Goal: Go to known website: Access a specific website the user already knows

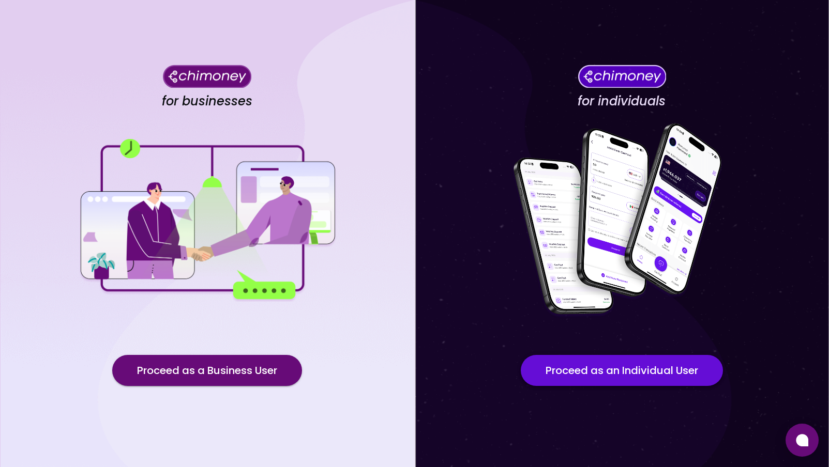
click at [612, 374] on button "Proceed as an Individual User" at bounding box center [622, 370] width 202 height 31
